Goal: Task Accomplishment & Management: Use online tool/utility

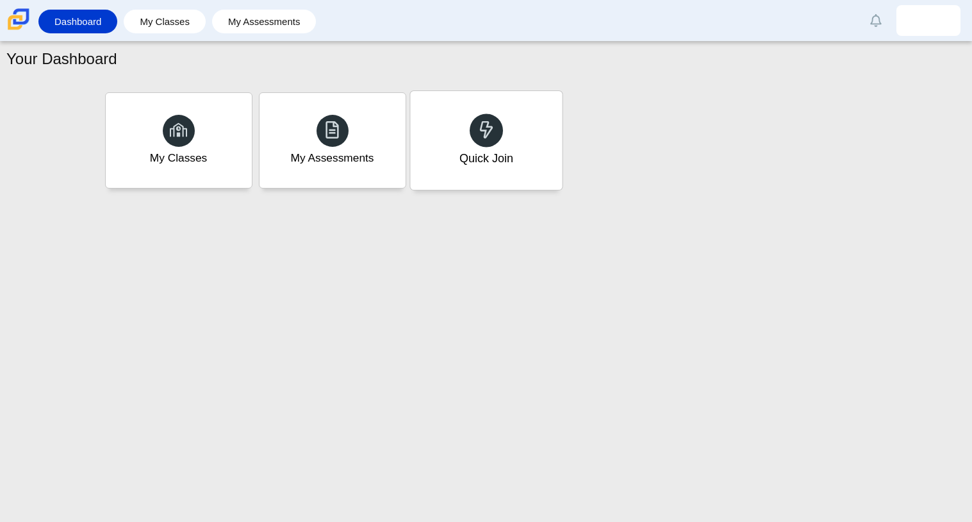
click at [508, 145] on div "Quick Join" at bounding box center [486, 140] width 152 height 99
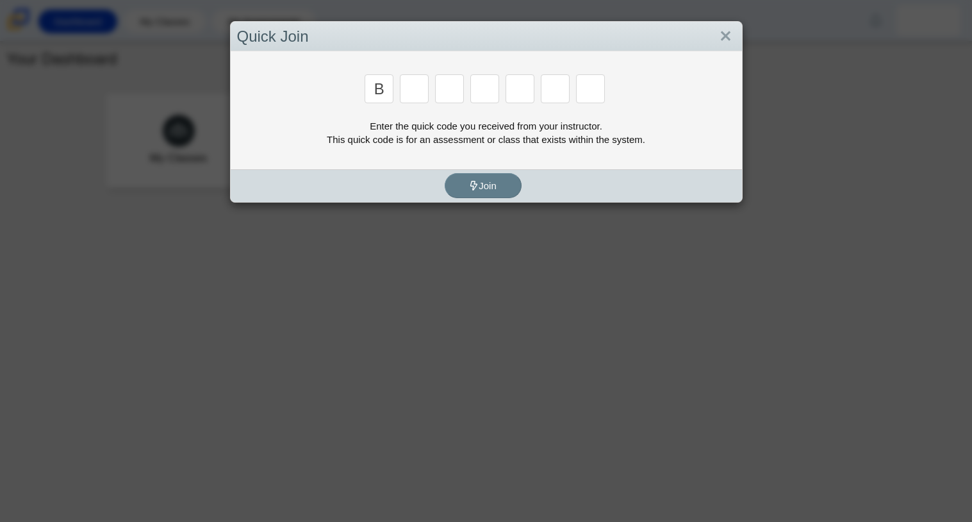
type input "b"
type input "m"
type input "3"
type input "5"
type input "3"
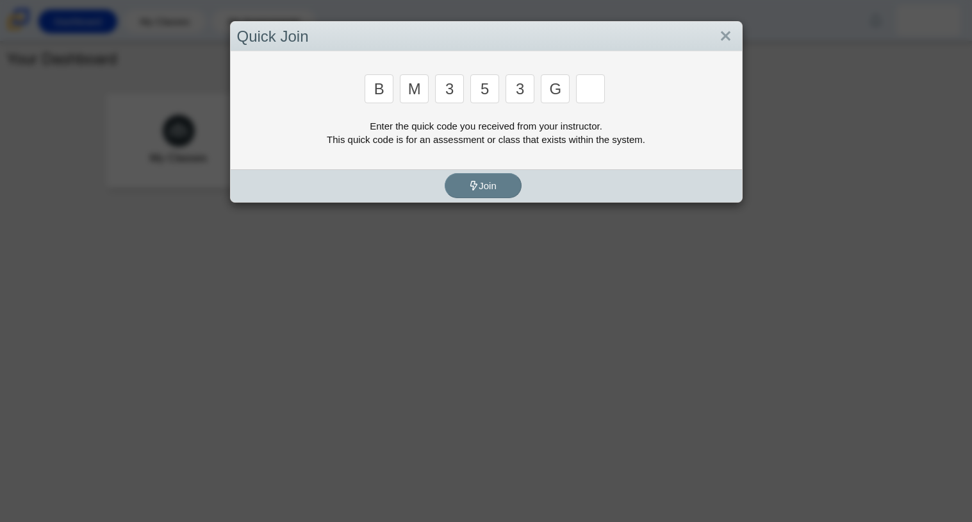
type input "g"
type input "b"
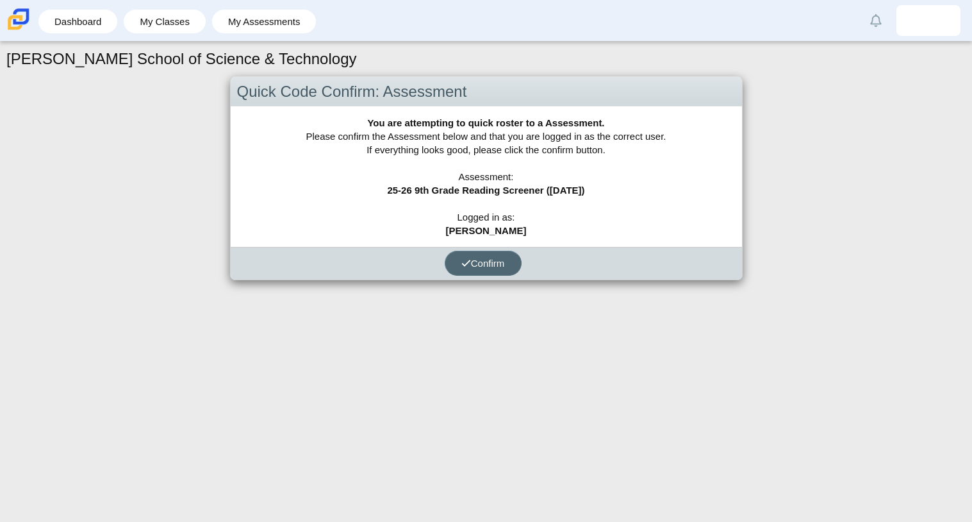
click at [475, 269] on button "Confirm" at bounding box center [483, 263] width 77 height 25
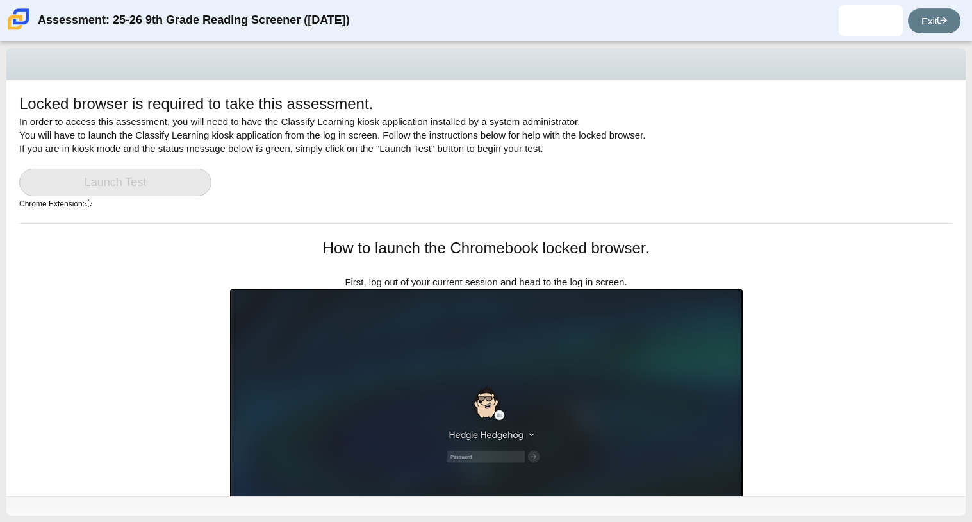
scroll to position [227, 0]
